Goal: Task Accomplishment & Management: Complete application form

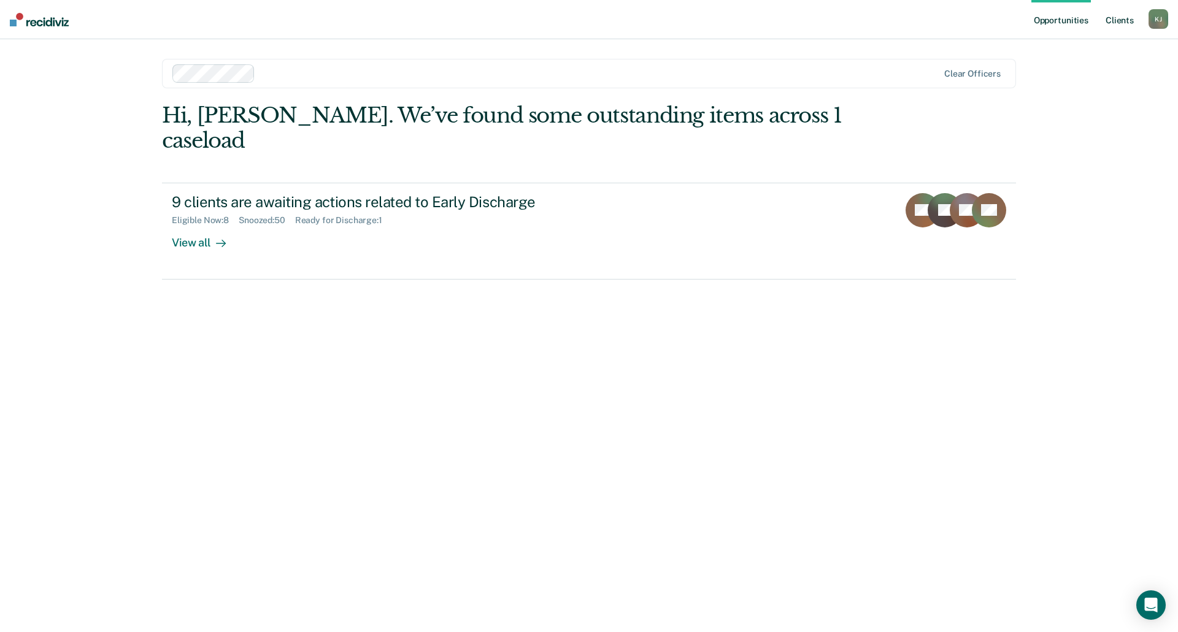
click at [1115, 23] on link "Client s" at bounding box center [1119, 19] width 33 height 39
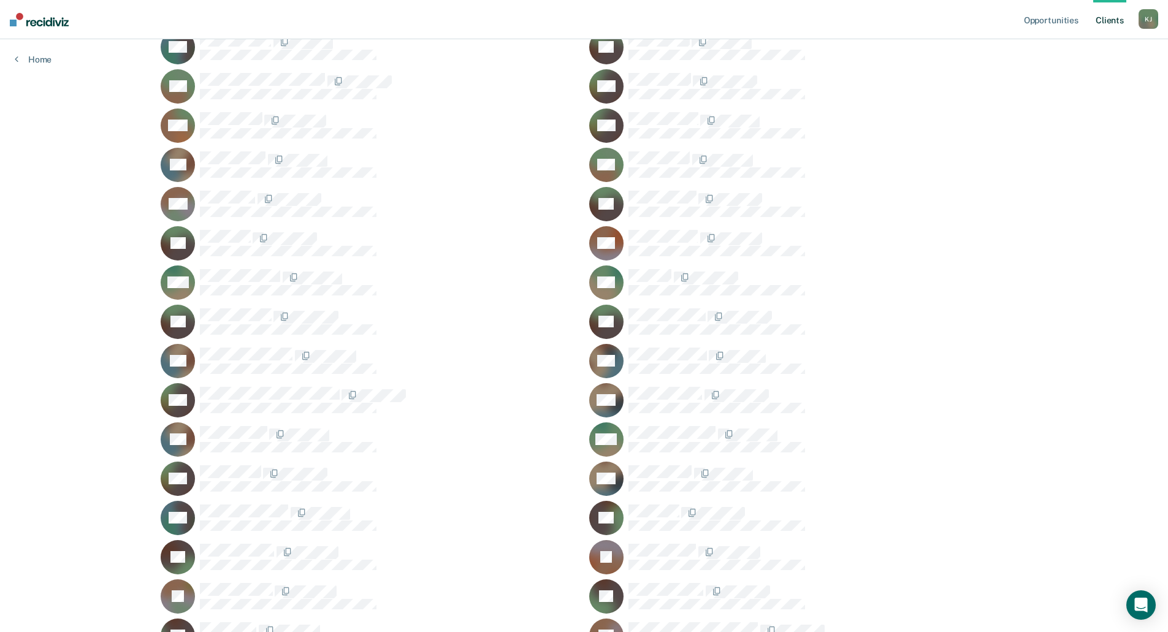
scroll to position [13371, 0]
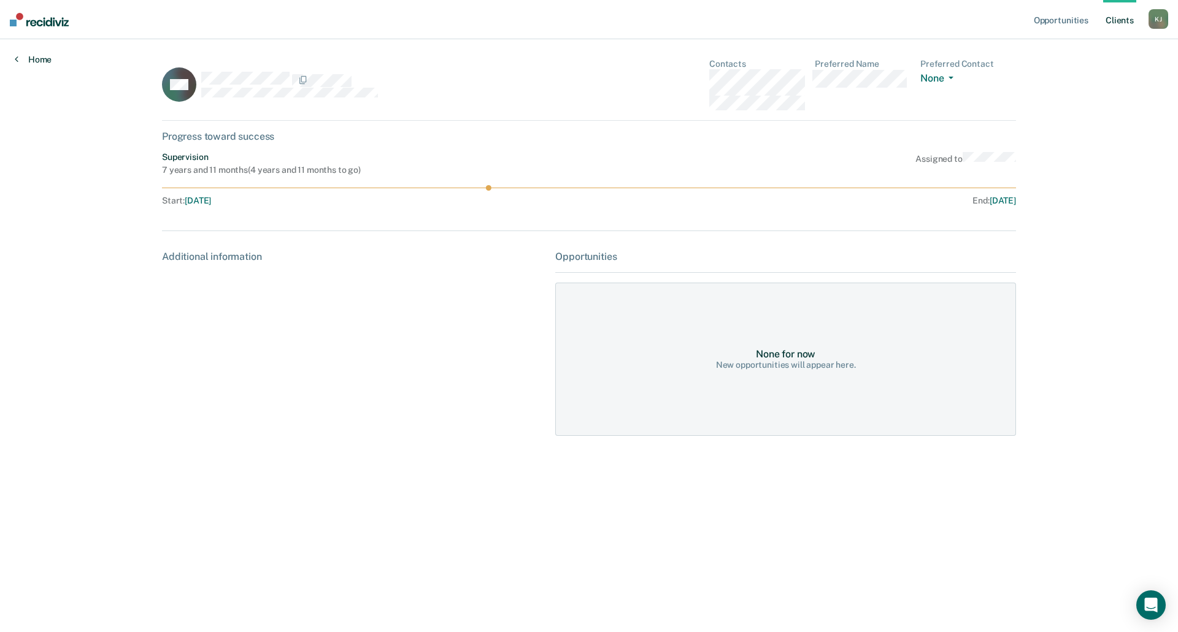
click at [29, 58] on link "Home" at bounding box center [33, 59] width 37 height 11
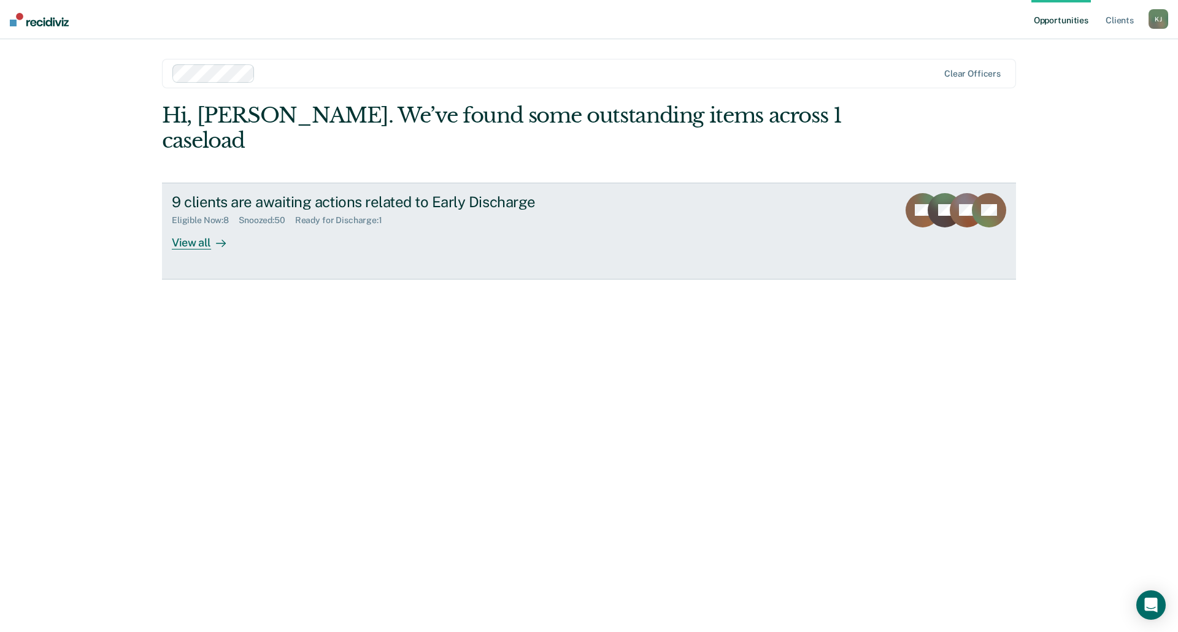
click at [214, 236] on div at bounding box center [218, 243] width 15 height 14
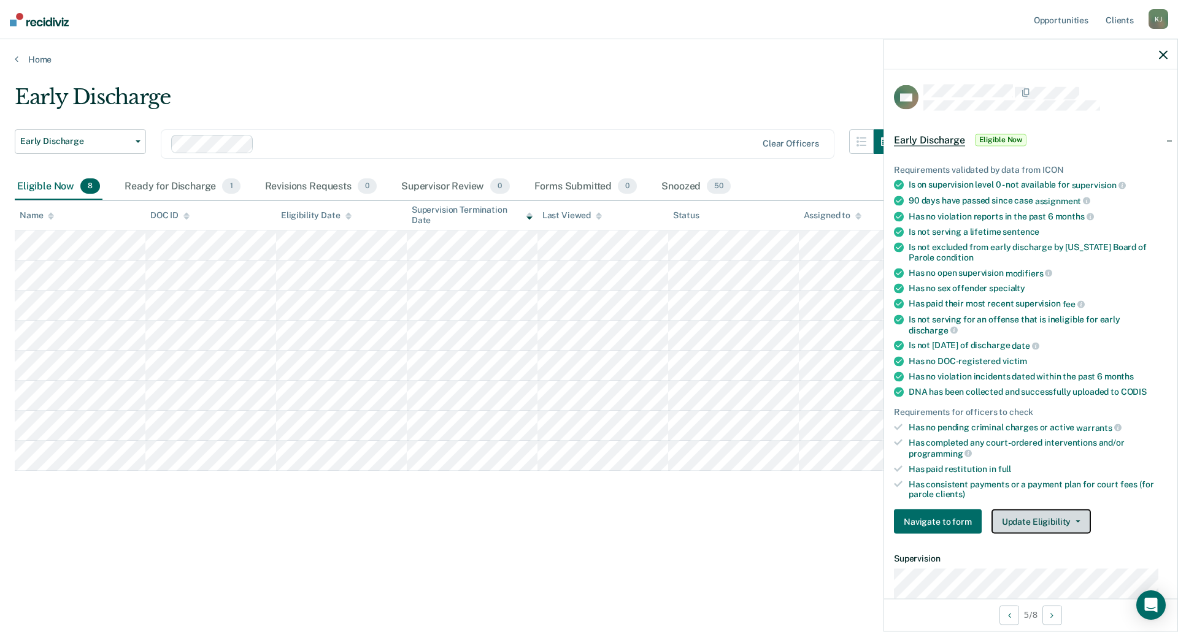
click at [1040, 517] on button "Update Eligibility" at bounding box center [1040, 522] width 99 height 25
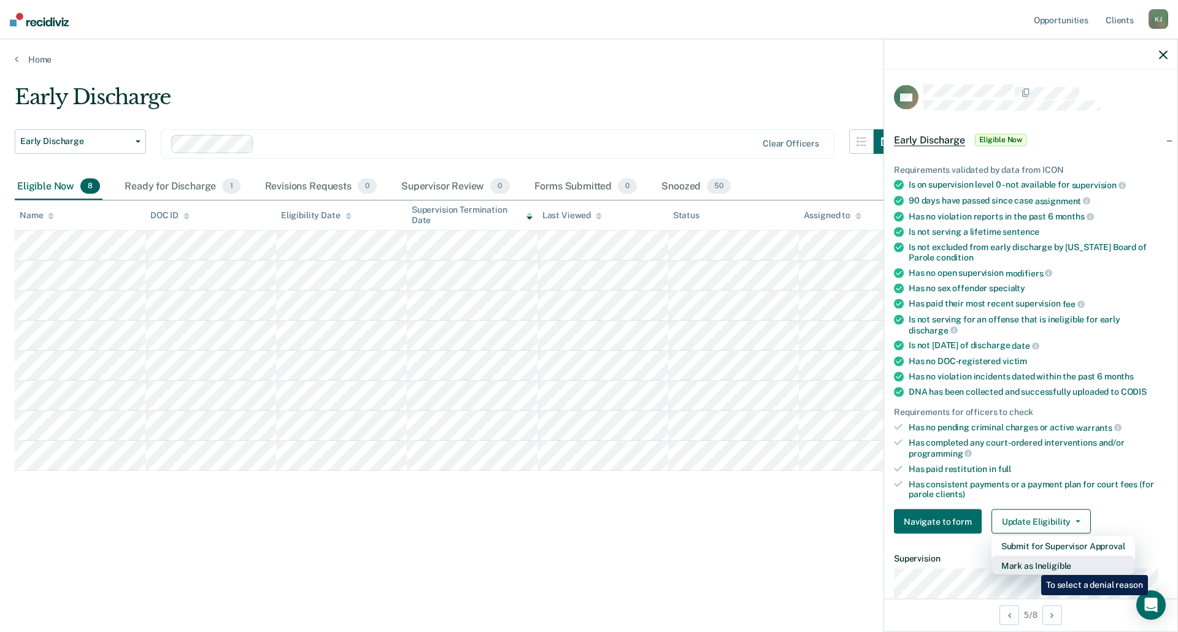
click at [1032, 566] on button "Mark as Ineligible" at bounding box center [1063, 566] width 144 height 20
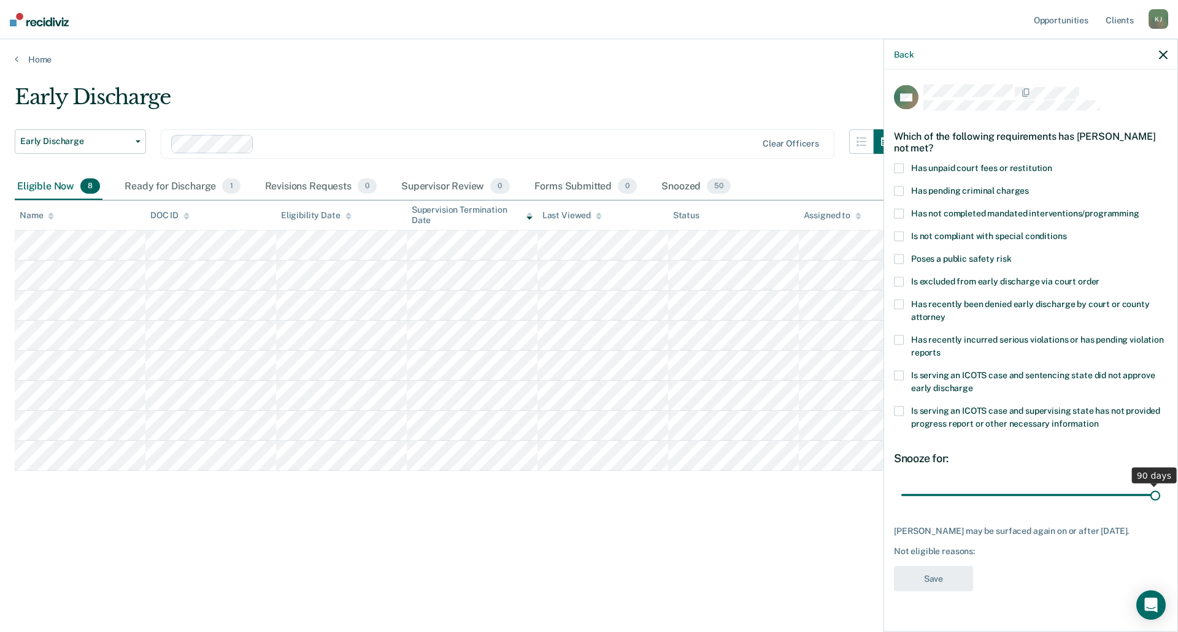
drag, startPoint x: 987, startPoint y: 494, endPoint x: 1157, endPoint y: 493, distance: 169.9
click at [1157, 493] on input "range" at bounding box center [1030, 495] width 259 height 21
click at [900, 163] on span at bounding box center [899, 168] width 10 height 10
click at [1052, 163] on input "Has unpaid court fees or restitution" at bounding box center [1052, 163] width 0 height 0
drag, startPoint x: 965, startPoint y: 493, endPoint x: 1168, endPoint y: 497, distance: 203.1
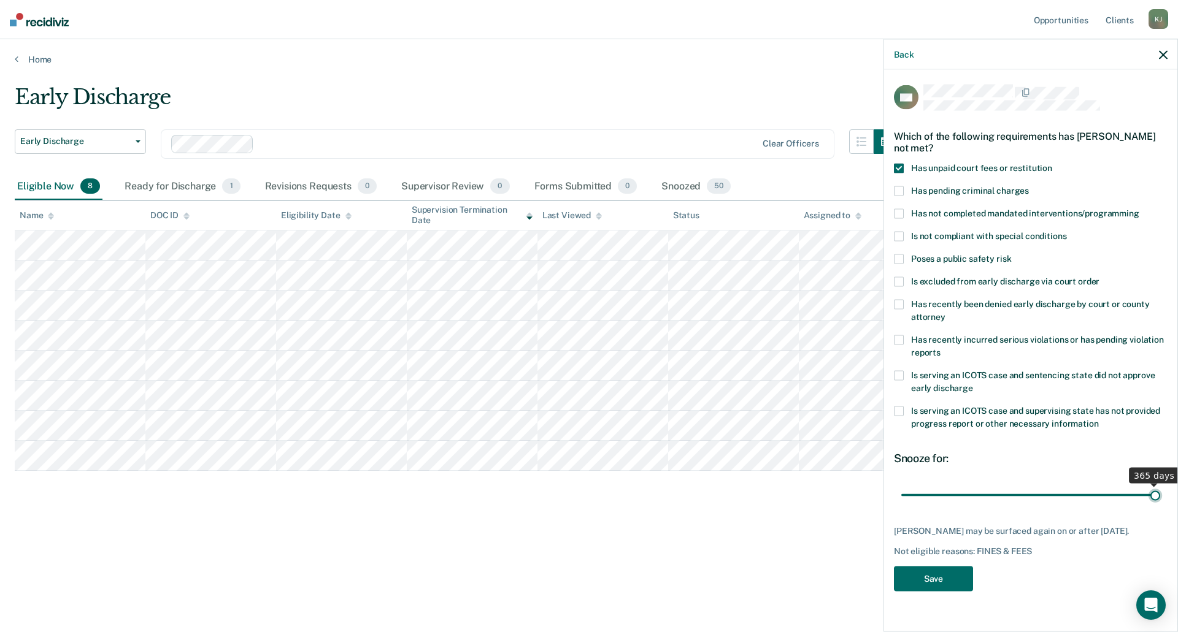
click at [1160, 497] on input "range" at bounding box center [1030, 495] width 259 height 21
drag, startPoint x: 1156, startPoint y: 493, endPoint x: 1029, endPoint y: 486, distance: 127.8
type input "180"
click at [1029, 486] on input "range" at bounding box center [1030, 495] width 259 height 21
click at [924, 577] on button "Save" at bounding box center [933, 578] width 79 height 25
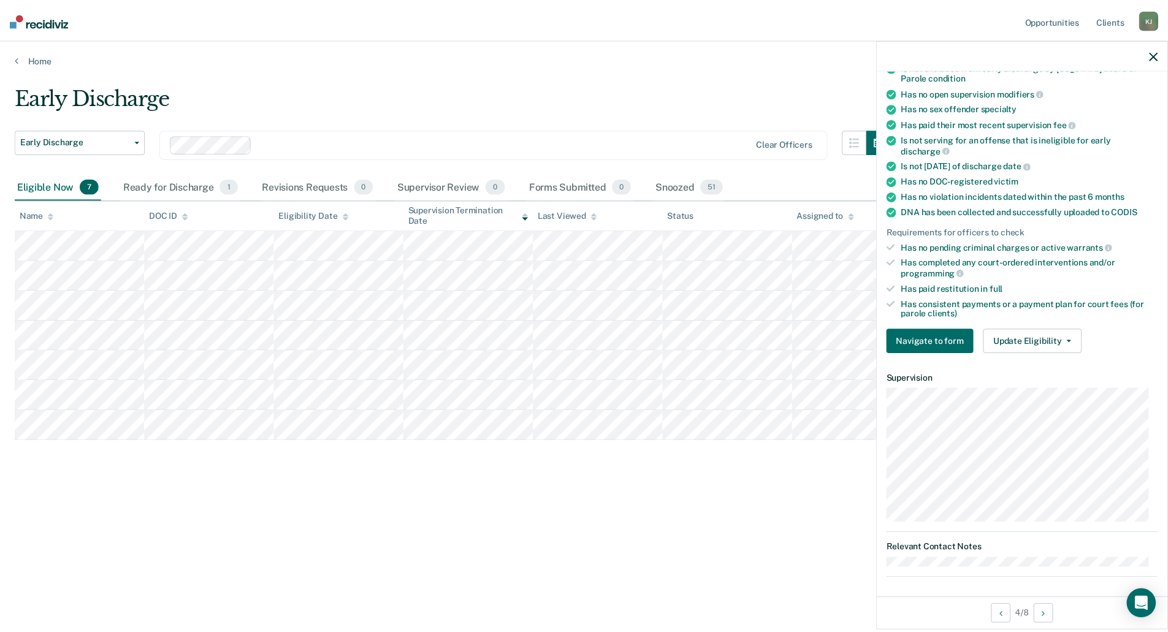
scroll to position [184, 0]
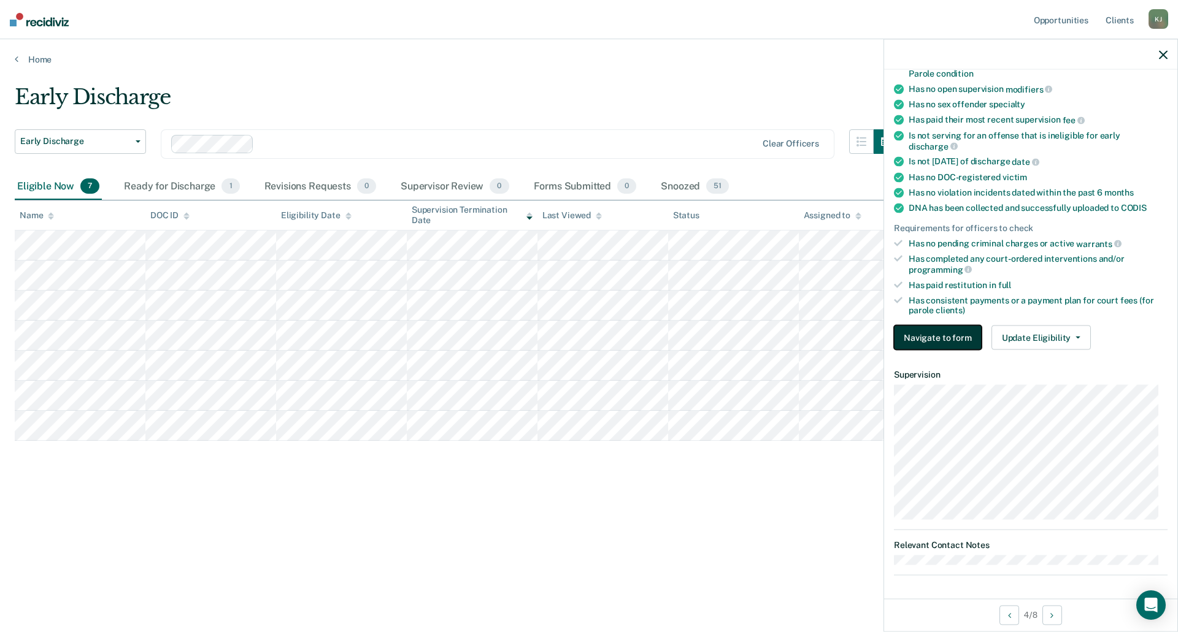
click at [930, 336] on button "Navigate to form" at bounding box center [938, 338] width 88 height 25
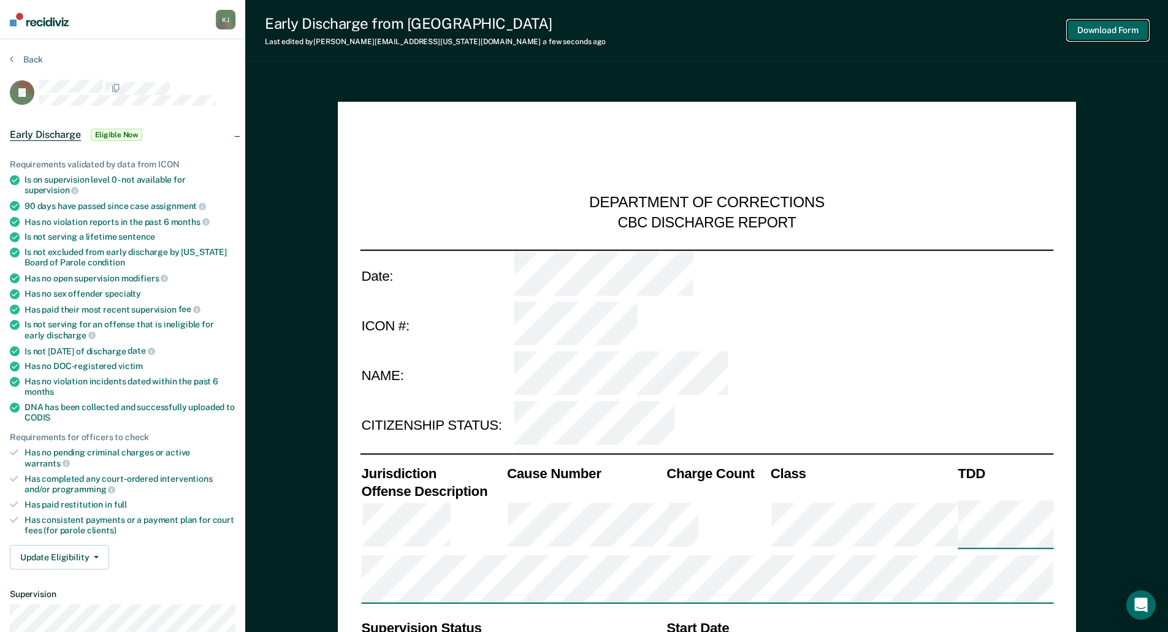
click at [1112, 29] on button "Download Form" at bounding box center [1108, 30] width 81 height 20
type textarea "x"
click at [26, 59] on button "Back" at bounding box center [26, 59] width 33 height 11
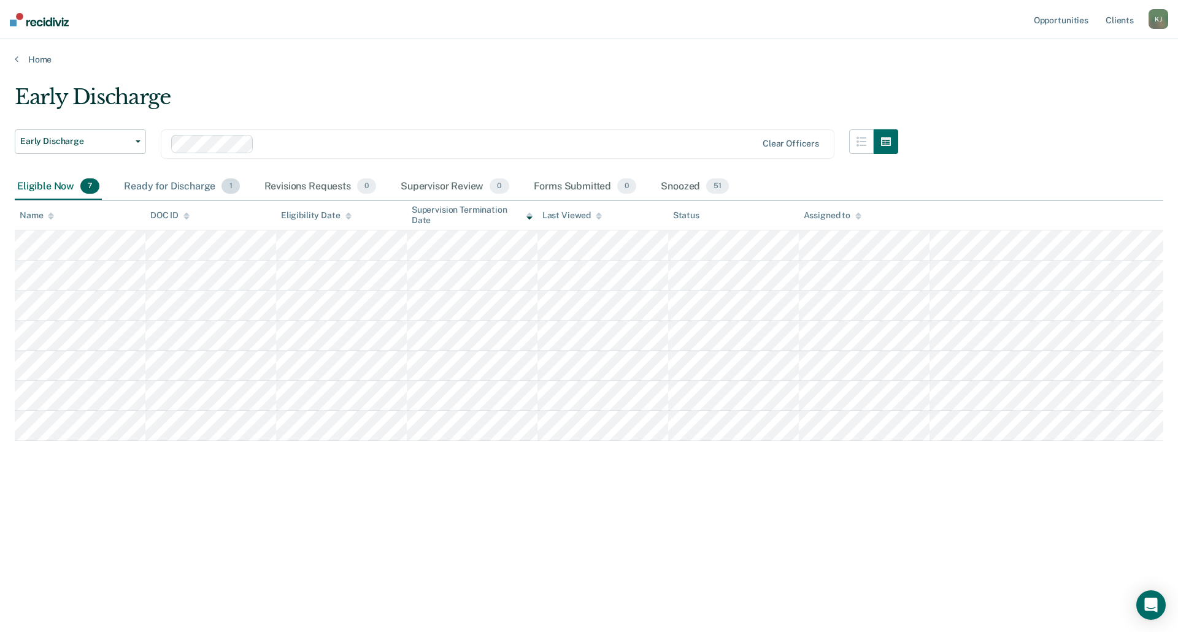
click at [193, 183] on div "Ready for Discharge 1" at bounding box center [181, 187] width 120 height 27
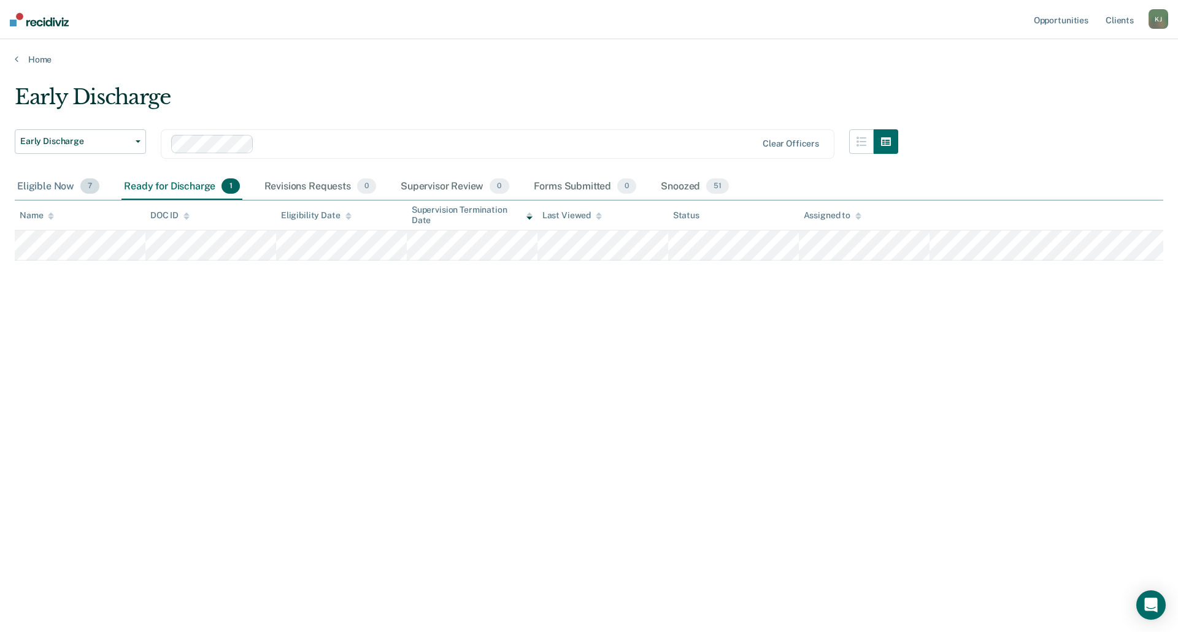
click at [52, 183] on div "Eligible Now 7" at bounding box center [58, 187] width 87 height 27
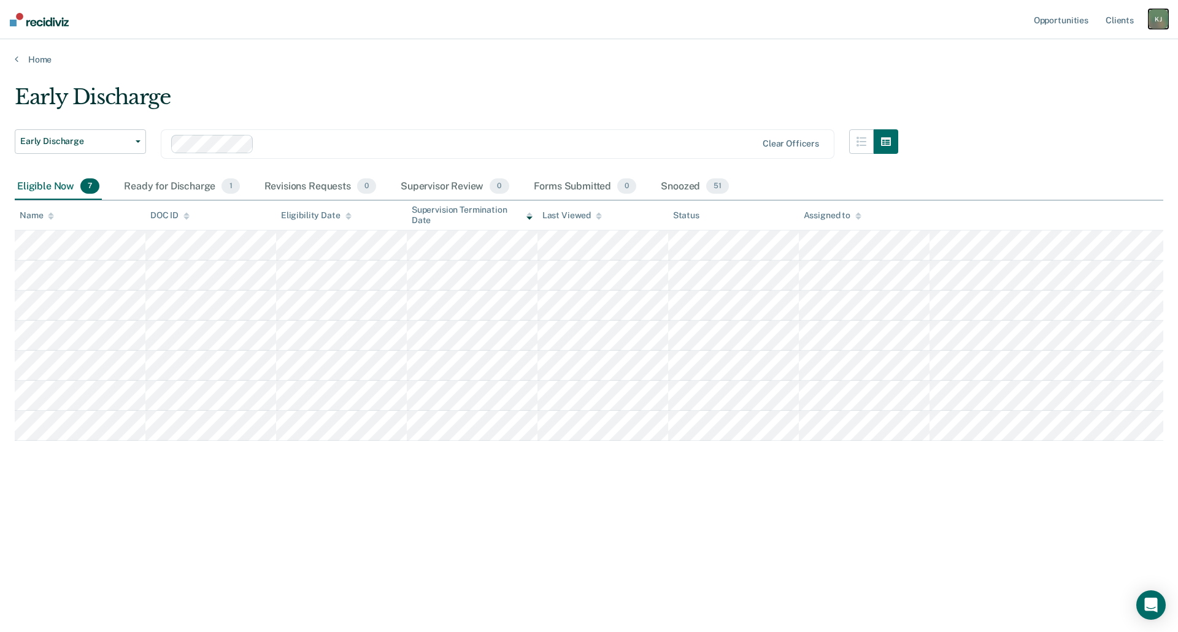
click at [1159, 18] on div "K J" at bounding box center [1158, 19] width 20 height 20
click at [1083, 80] on link "Log Out" at bounding box center [1108, 80] width 99 height 10
